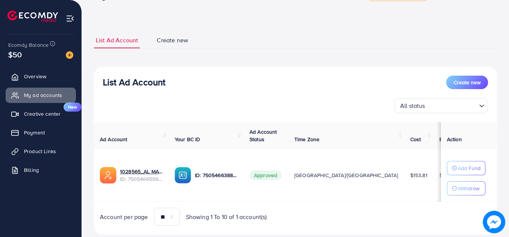
scroll to position [42, 0]
